Goal: Transaction & Acquisition: Purchase product/service

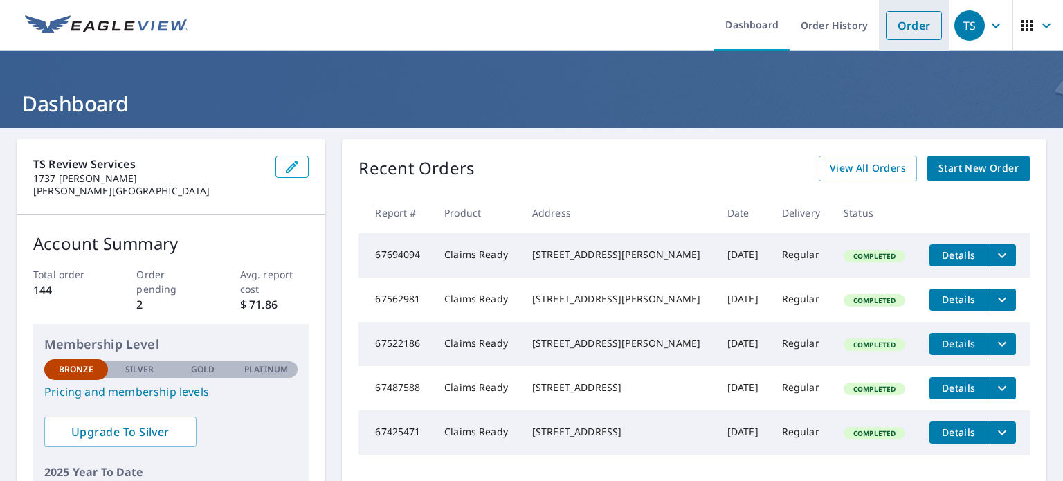
click at [907, 27] on link "Order" at bounding box center [914, 25] width 56 height 29
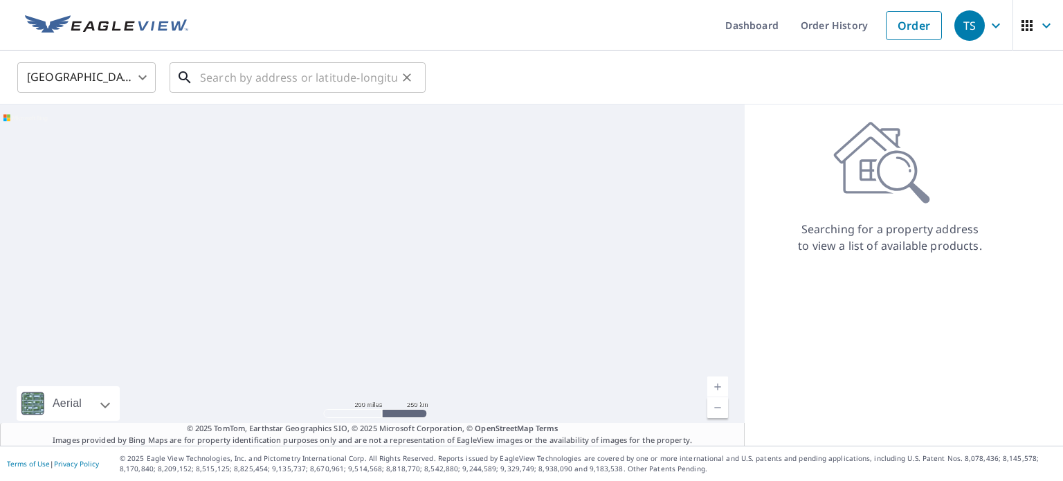
click at [320, 78] on input "text" at bounding box center [298, 77] width 197 height 39
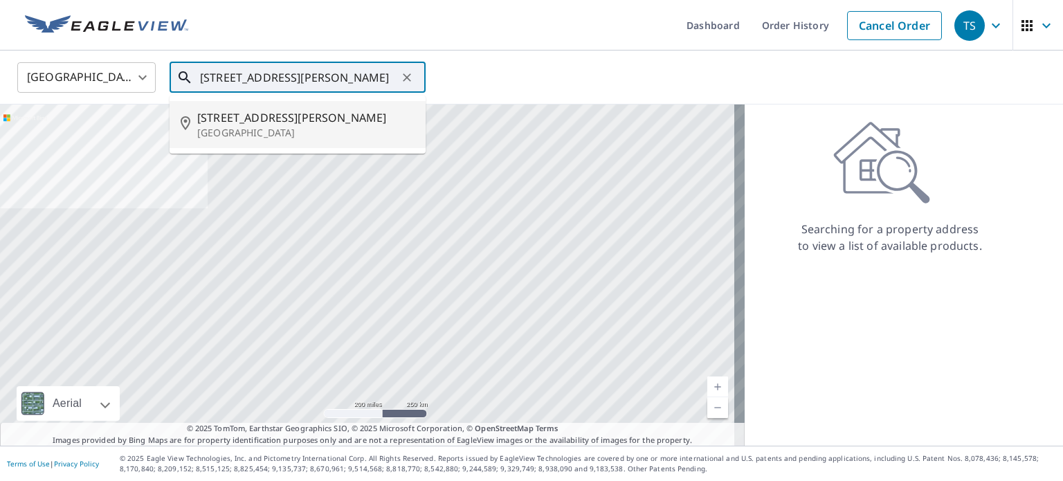
click at [303, 123] on span "[STREET_ADDRESS][PERSON_NAME]" at bounding box center [305, 117] width 217 height 17
type input "[STREET_ADDRESS][PERSON_NAME][PERSON_NAME]"
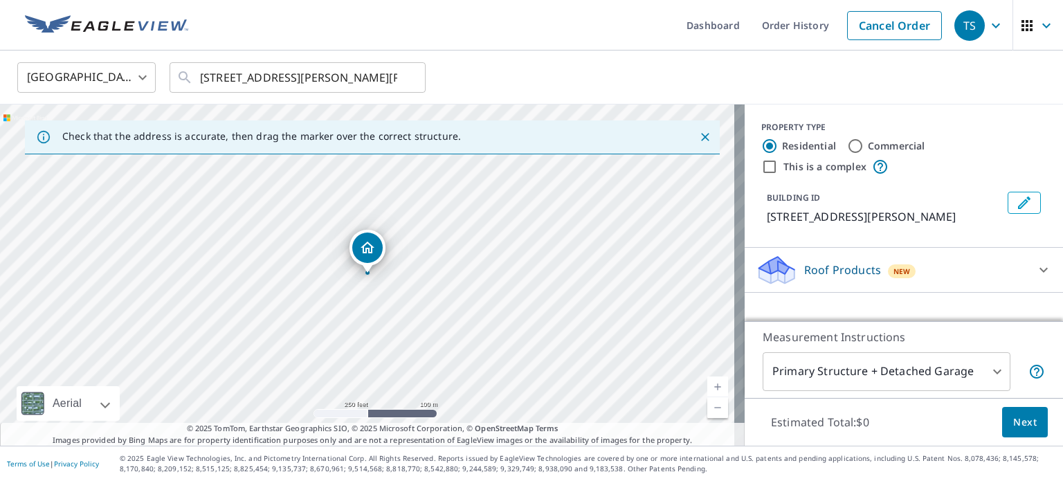
click at [1040, 269] on icon at bounding box center [1044, 270] width 8 height 5
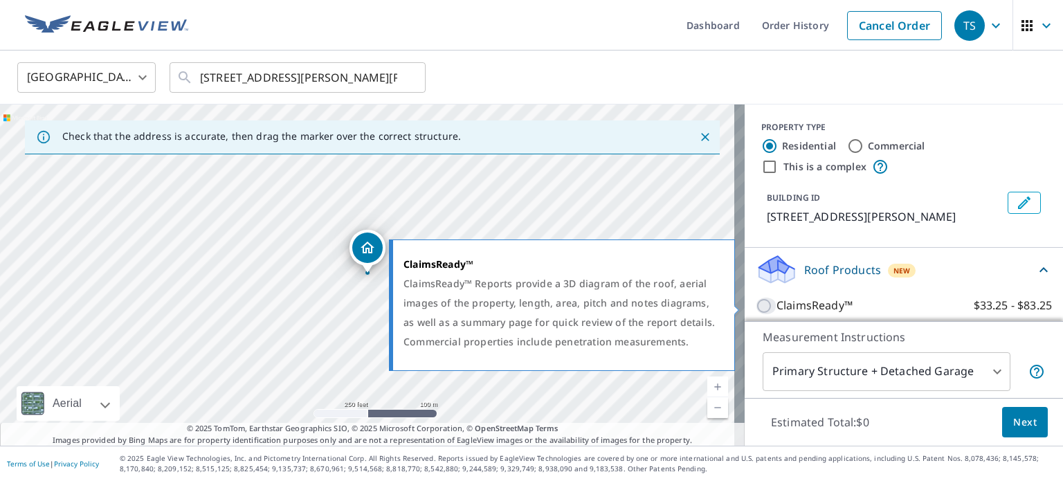
click at [756, 305] on input "ClaimsReady™ $33.25 - $83.25" at bounding box center [766, 306] width 21 height 17
checkbox input "true"
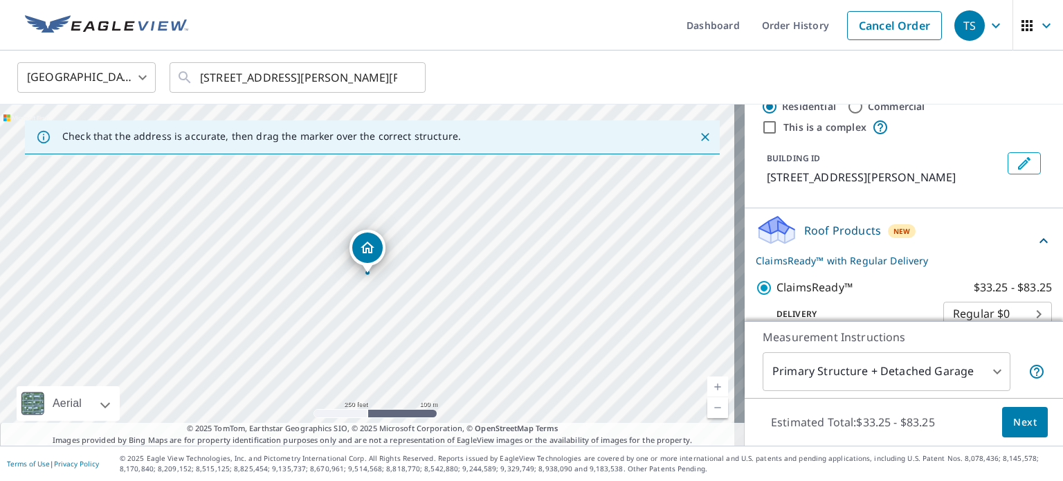
scroll to position [61, 0]
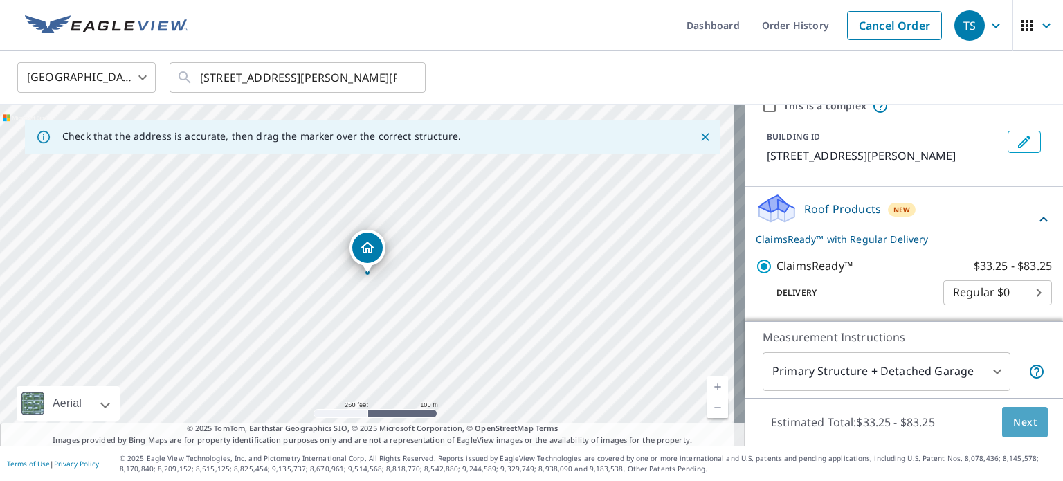
click at [1017, 421] on span "Next" at bounding box center [1025, 422] width 24 height 17
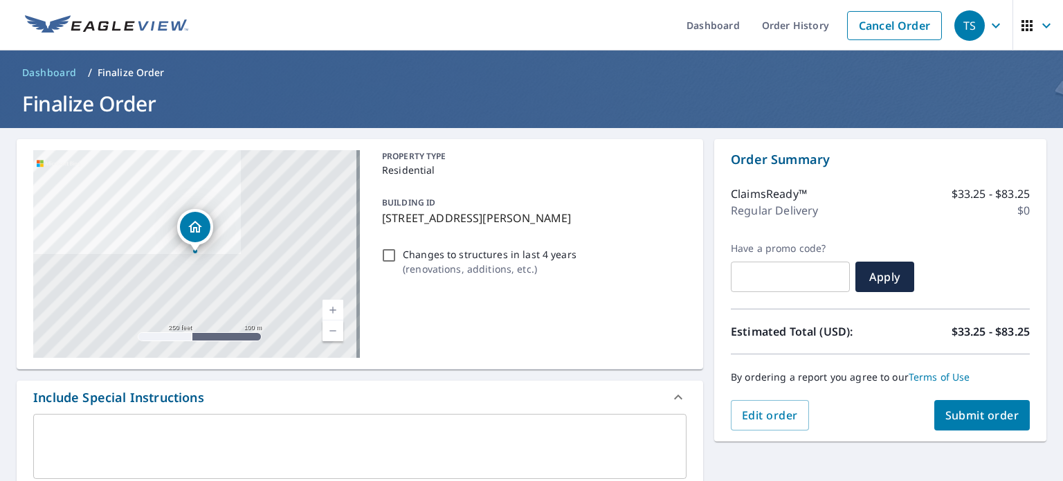
click at [959, 415] on span "Submit order" at bounding box center [983, 415] width 74 height 15
